Goal: Book appointment/travel/reservation

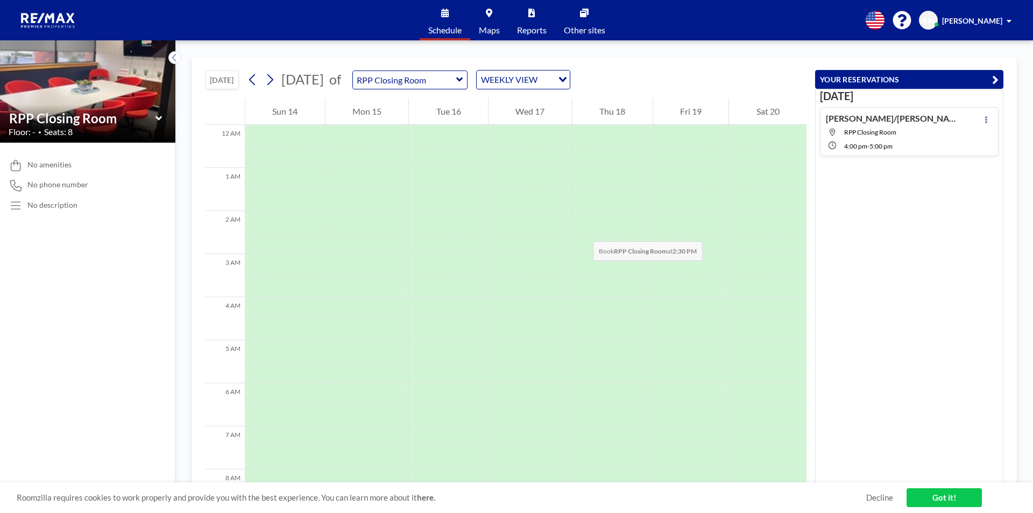
scroll to position [538, 0]
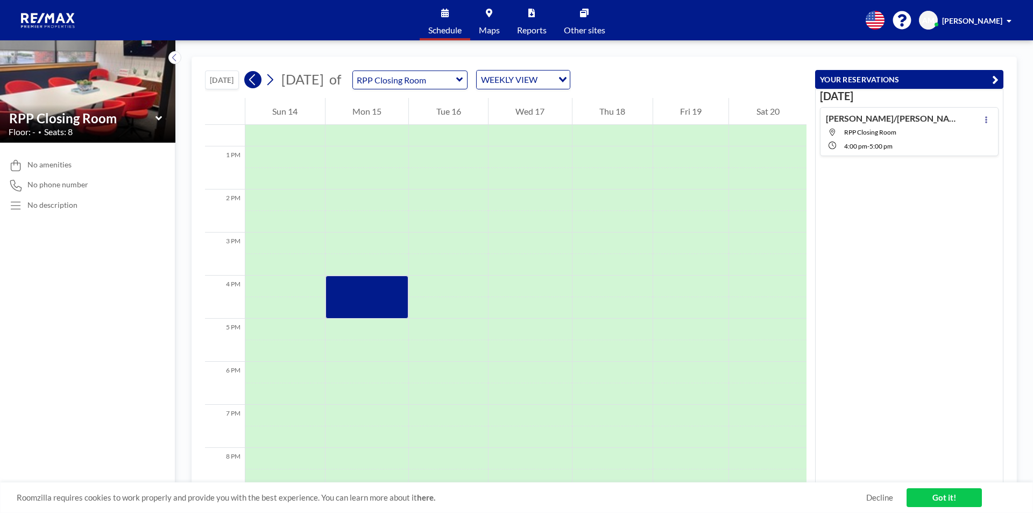
click at [252, 81] on icon at bounding box center [252, 80] width 10 height 16
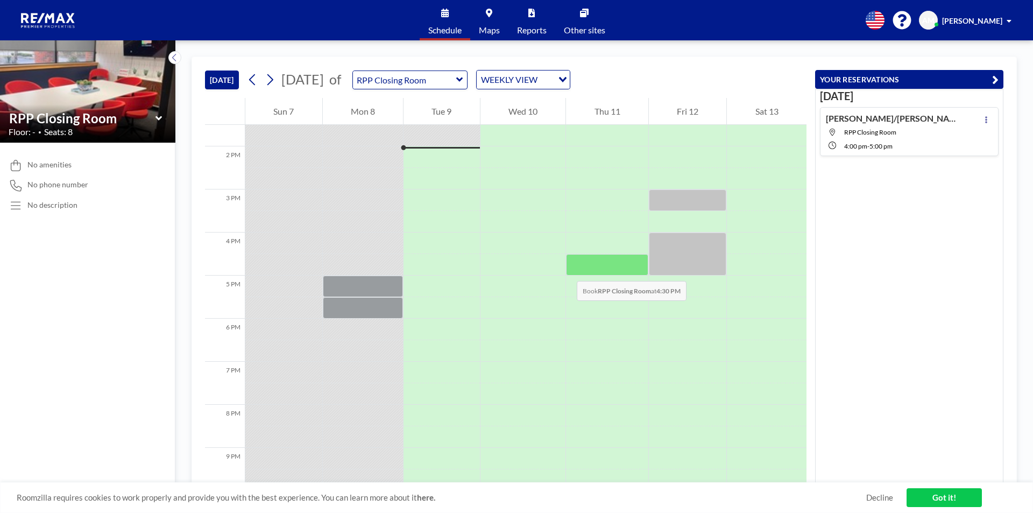
scroll to position [473, 0]
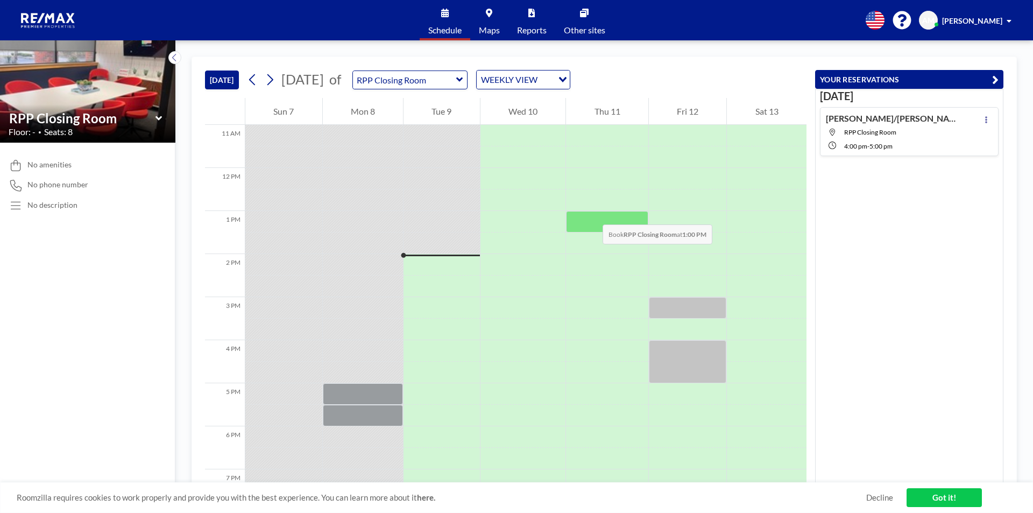
click at [592, 214] on div at bounding box center [607, 222] width 82 height 22
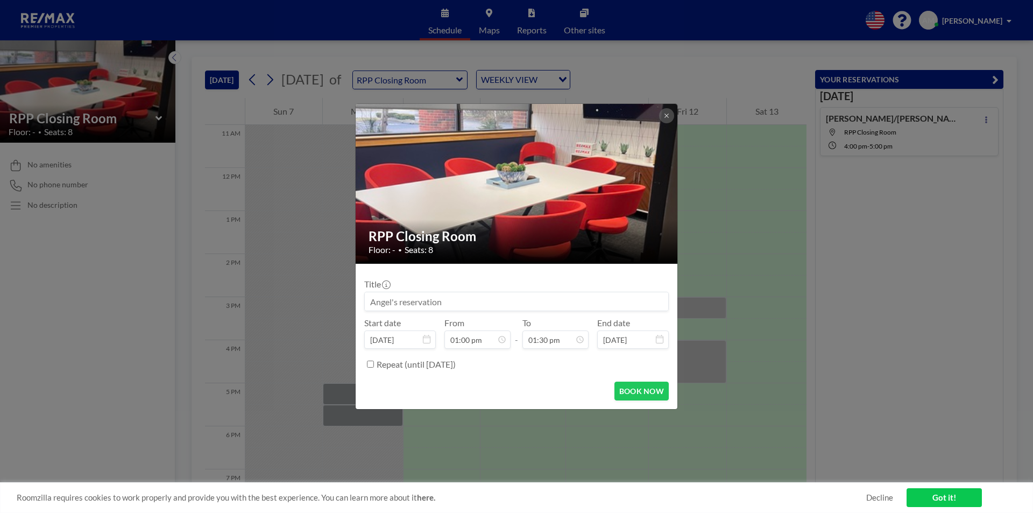
click at [484, 299] on input at bounding box center [516, 301] width 303 height 18
click at [441, 297] on input at bounding box center [516, 301] width 303 height 18
paste input "[PERSON_NAME]/[PERSON_NAME]- QRP-33254"
type input "[PERSON_NAME]/[PERSON_NAME]- QRP-33254"
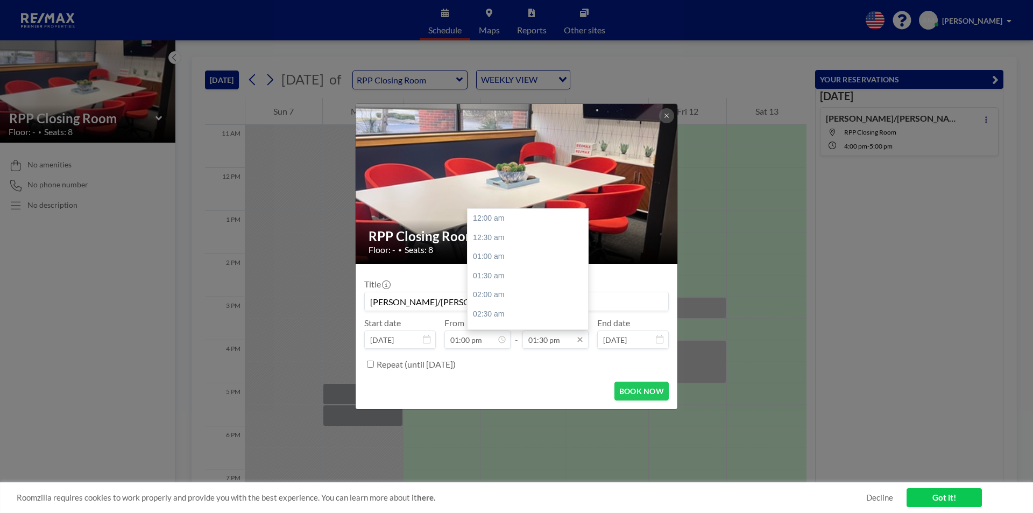
click at [554, 341] on input "01:30 pm" at bounding box center [555, 339] width 66 height 18
click at [490, 239] on div "02:00 pm" at bounding box center [531, 237] width 126 height 19
type input "02:00 pm"
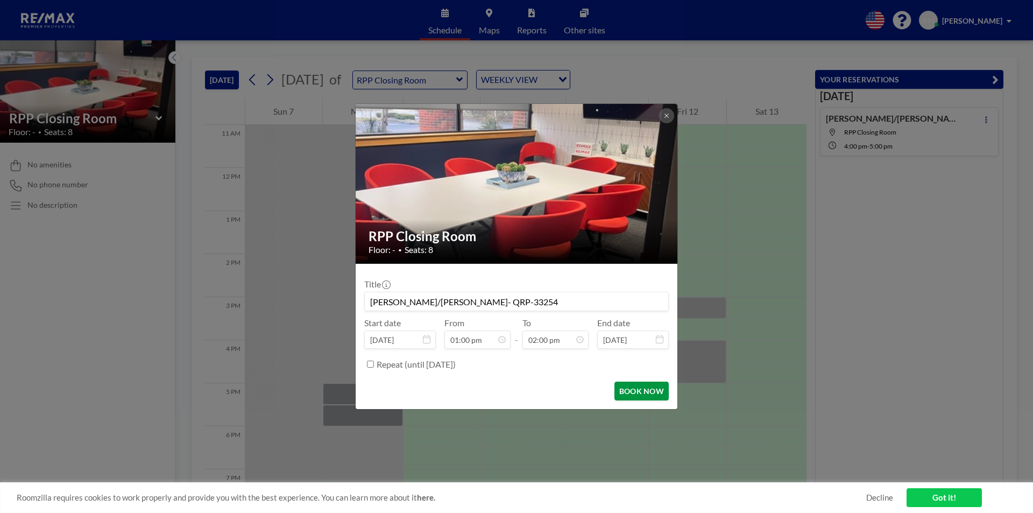
click at [632, 391] on button "BOOK NOW" at bounding box center [641, 390] width 54 height 19
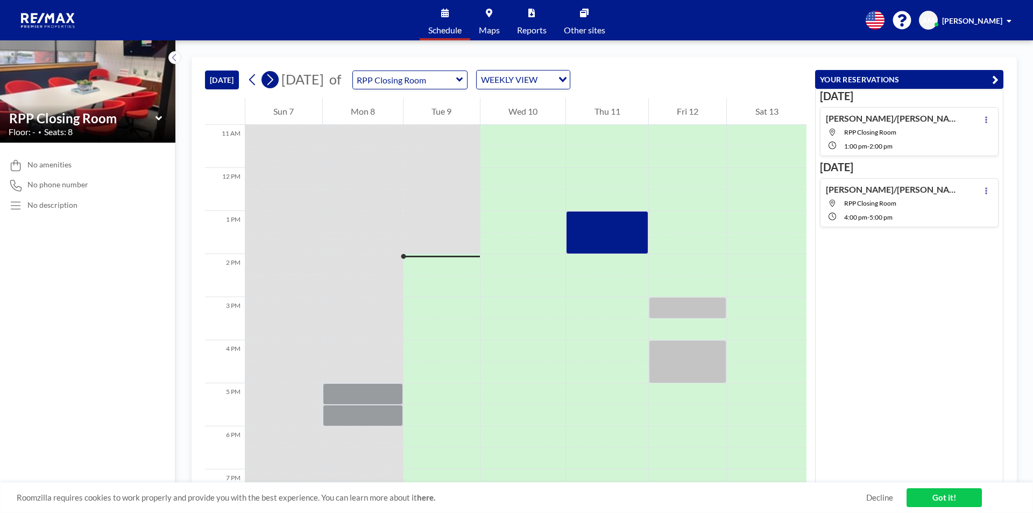
click at [273, 80] on icon at bounding box center [270, 79] width 6 height 11
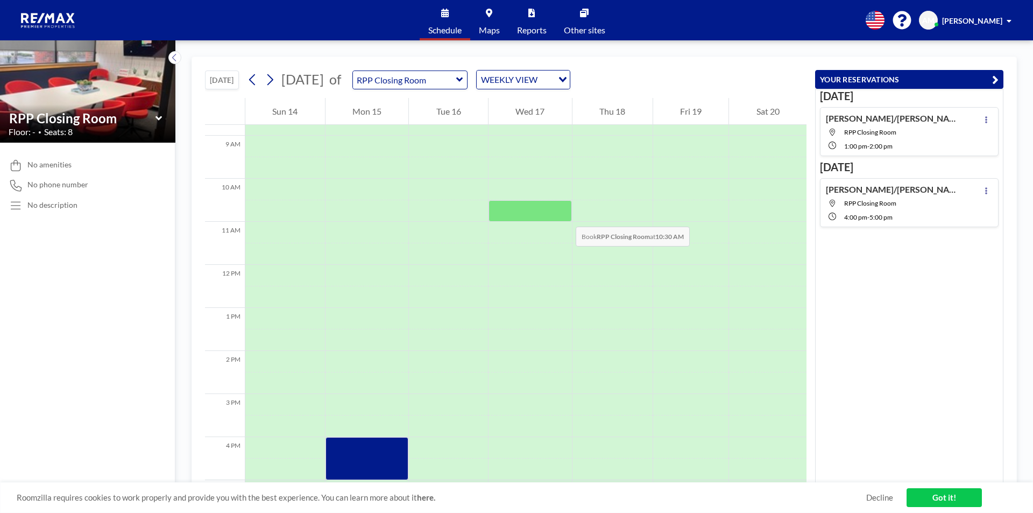
scroll to position [430, 0]
